Goal: Transaction & Acquisition: Download file/media

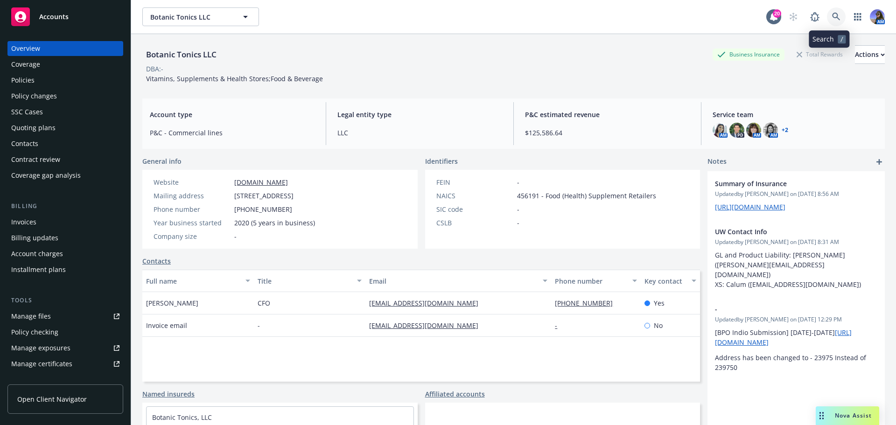
click at [832, 20] on icon at bounding box center [836, 17] width 8 height 8
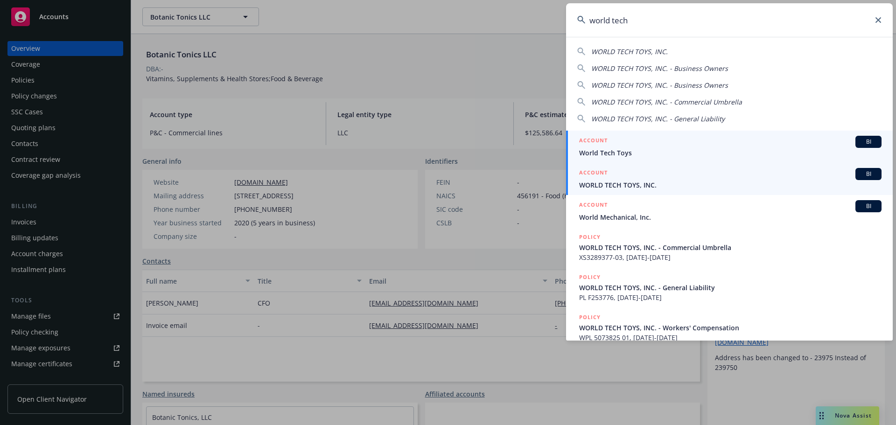
type input "world tech"
click at [624, 176] on div "ACCOUNT BI" at bounding box center [730, 174] width 303 height 12
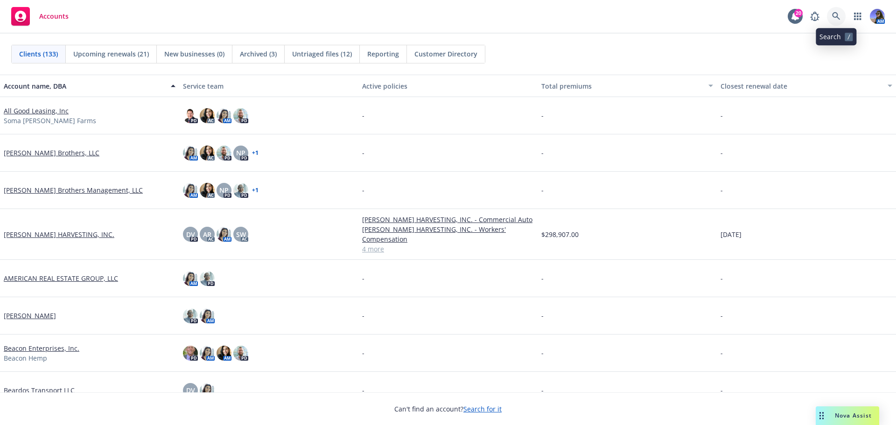
click at [831, 10] on link at bounding box center [836, 16] width 19 height 19
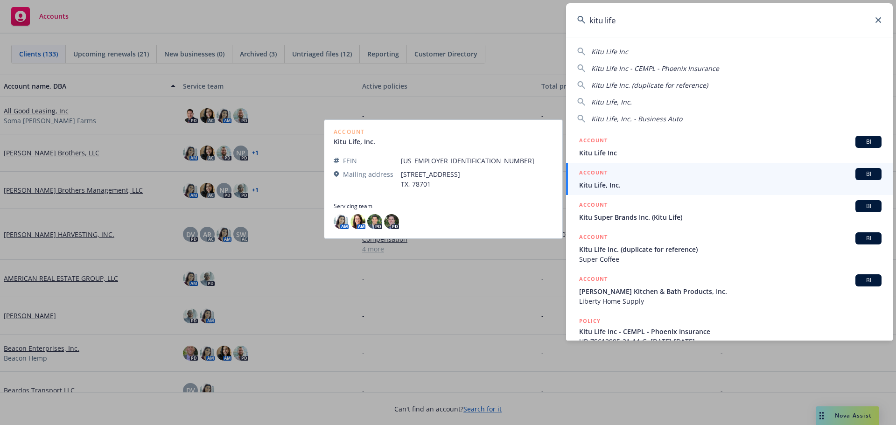
type input "kitu life"
click at [627, 178] on div "ACCOUNT BI" at bounding box center [730, 174] width 303 height 12
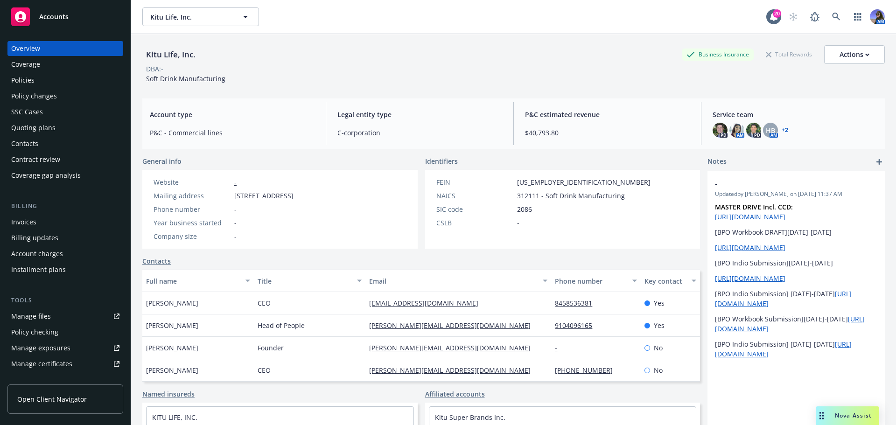
click at [345, 26] on div "Kitu Life, Inc. Kitu Life, Inc." at bounding box center [454, 16] width 624 height 19
click at [21, 133] on div "Quoting plans" at bounding box center [33, 127] width 44 height 15
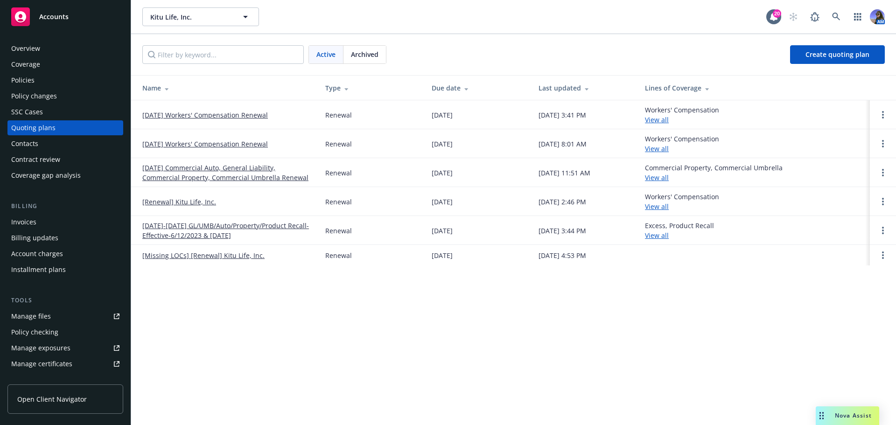
click at [162, 117] on link "[DATE] Workers' Compensation Renewal" at bounding box center [205, 115] width 126 height 10
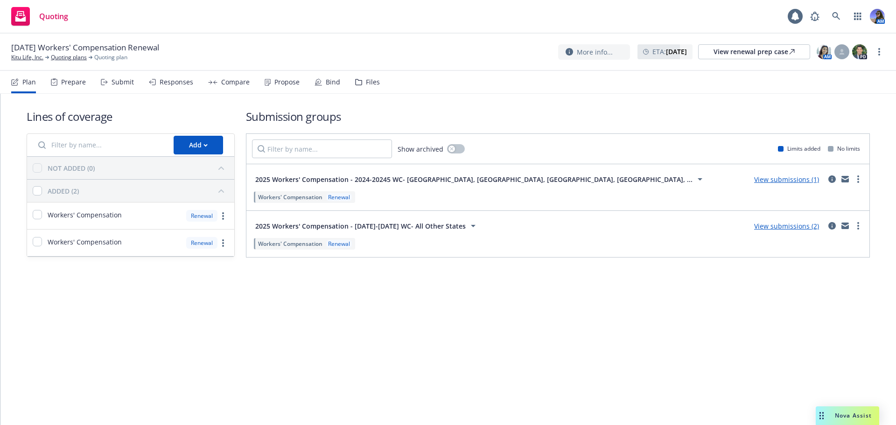
click at [358, 79] on icon at bounding box center [358, 82] width 7 height 7
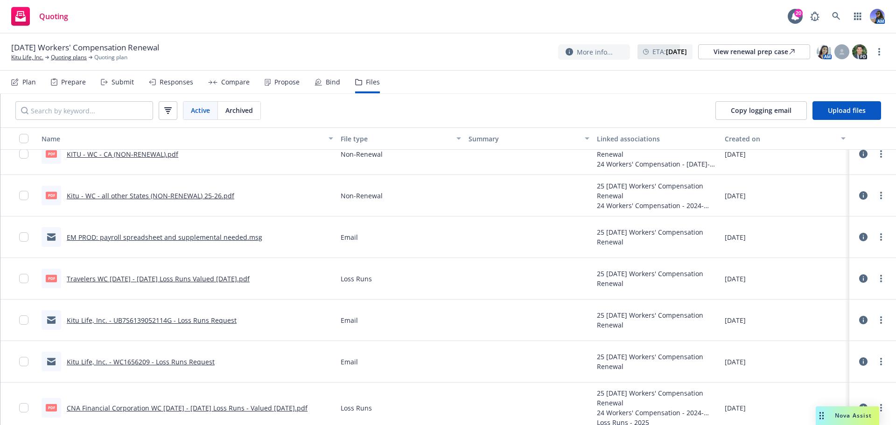
scroll to position [199, 0]
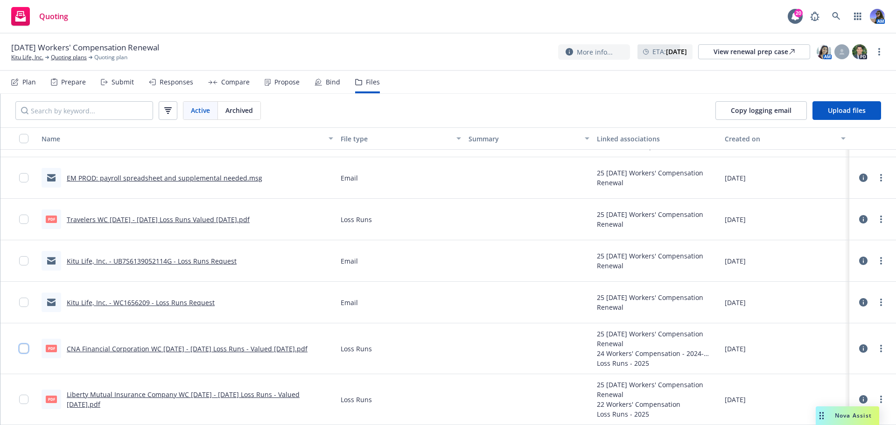
click at [25, 347] on input "checkbox" at bounding box center [23, 348] width 9 height 9
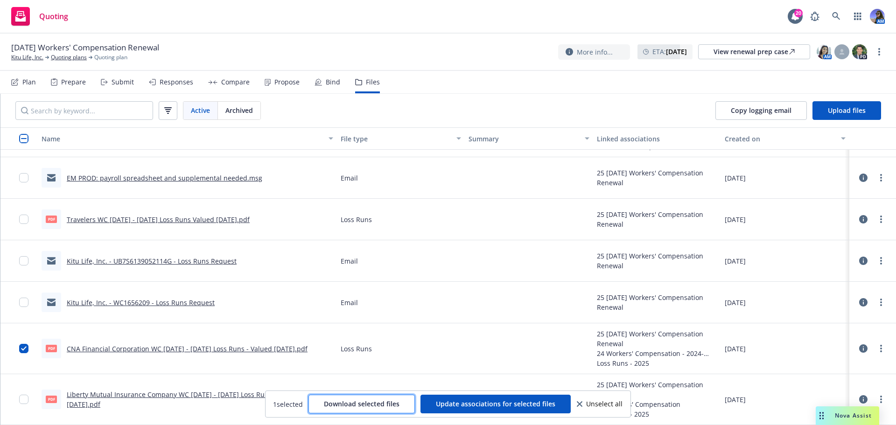
click at [359, 403] on span "Download selected files" at bounding box center [362, 404] width 76 height 9
click at [588, 408] on span "Unselect all" at bounding box center [604, 404] width 36 height 7
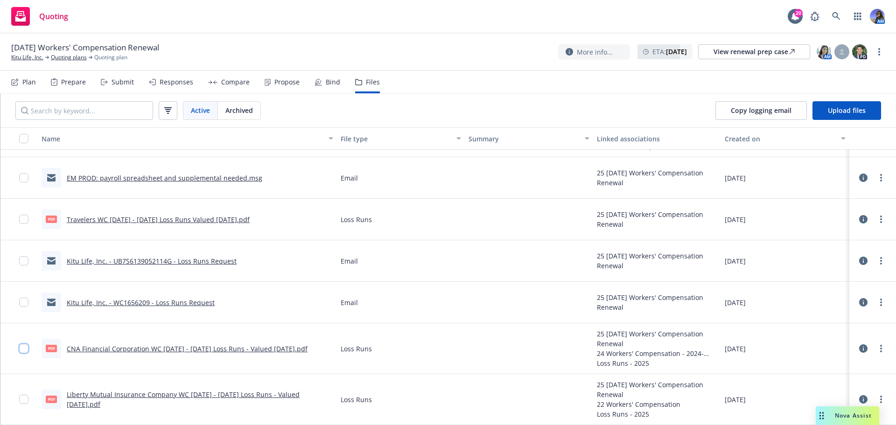
click at [26, 350] on input "checkbox" at bounding box center [23, 348] width 9 height 9
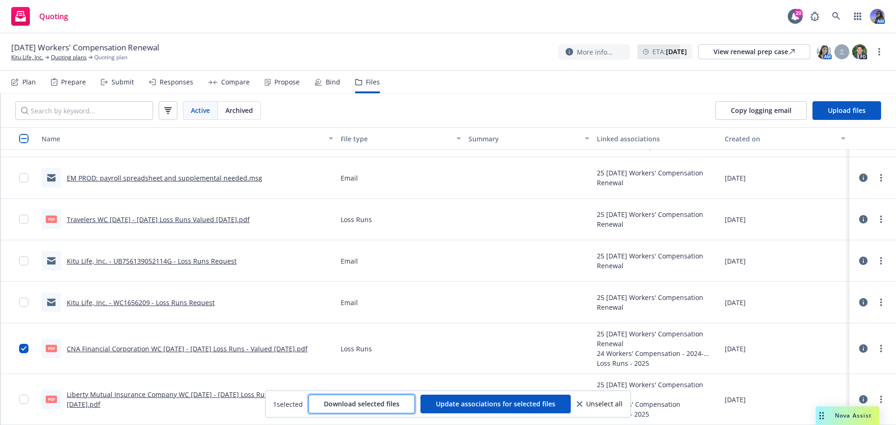
click at [339, 402] on span "Download selected files" at bounding box center [362, 404] width 76 height 9
click at [24, 350] on input "checkbox" at bounding box center [23, 348] width 9 height 9
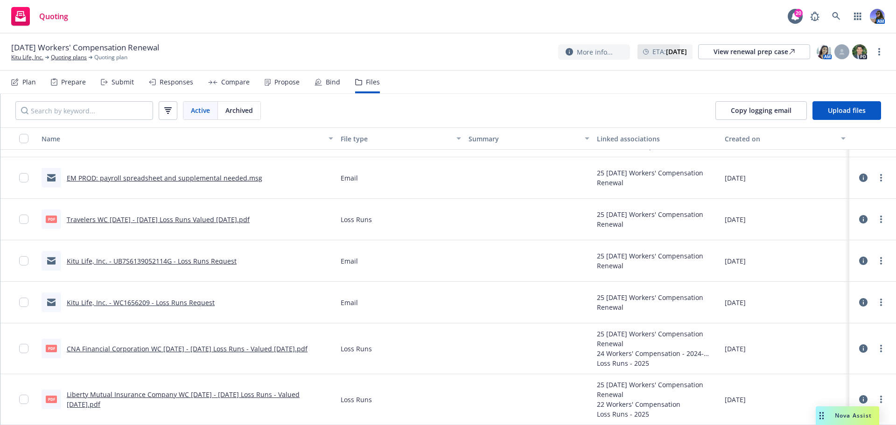
click at [17, 393] on div at bounding box center [18, 399] width 37 height 51
click at [20, 401] on input "checkbox" at bounding box center [23, 399] width 9 height 9
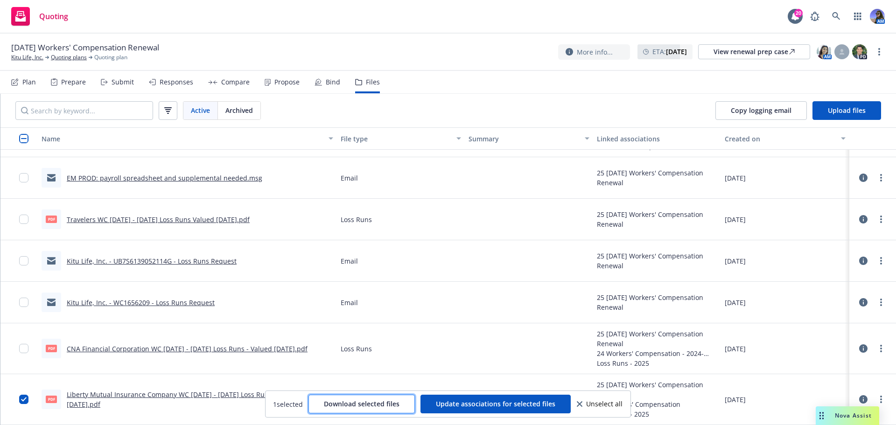
click at [346, 402] on span "Download selected files" at bounding box center [362, 404] width 76 height 9
click at [596, 401] on span "Unselect all" at bounding box center [604, 404] width 36 height 7
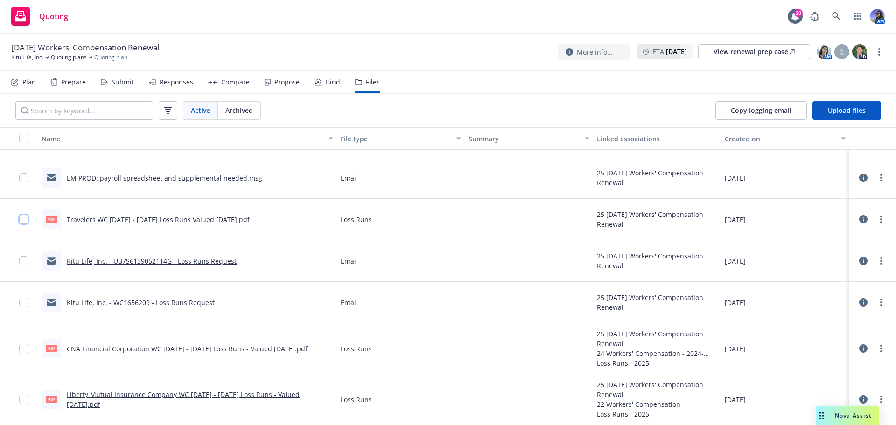
click at [26, 219] on input "checkbox" at bounding box center [23, 219] width 9 height 9
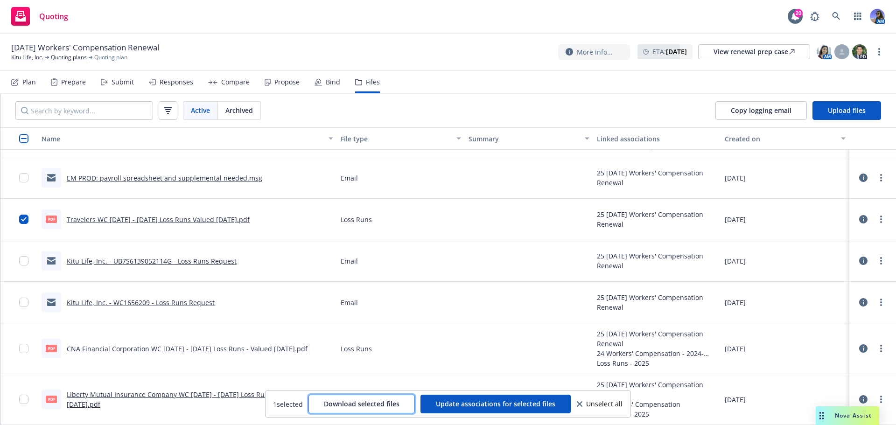
click at [368, 399] on button "Download selected files" at bounding box center [362, 404] width 106 height 19
